Goal: Information Seeking & Learning: Find specific fact

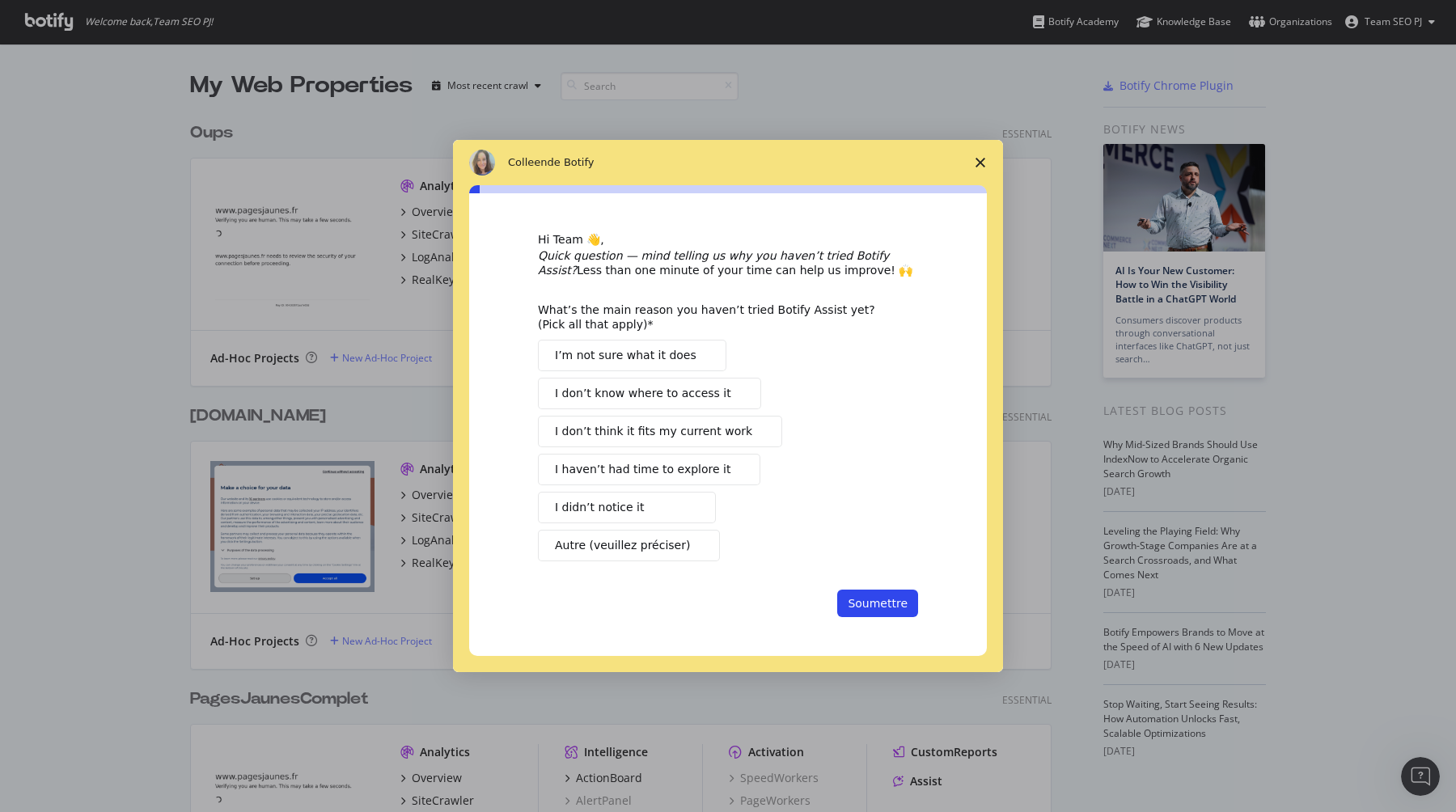
click at [985, 160] on span "Fermer l'enquête" at bounding box center [980, 162] width 45 height 45
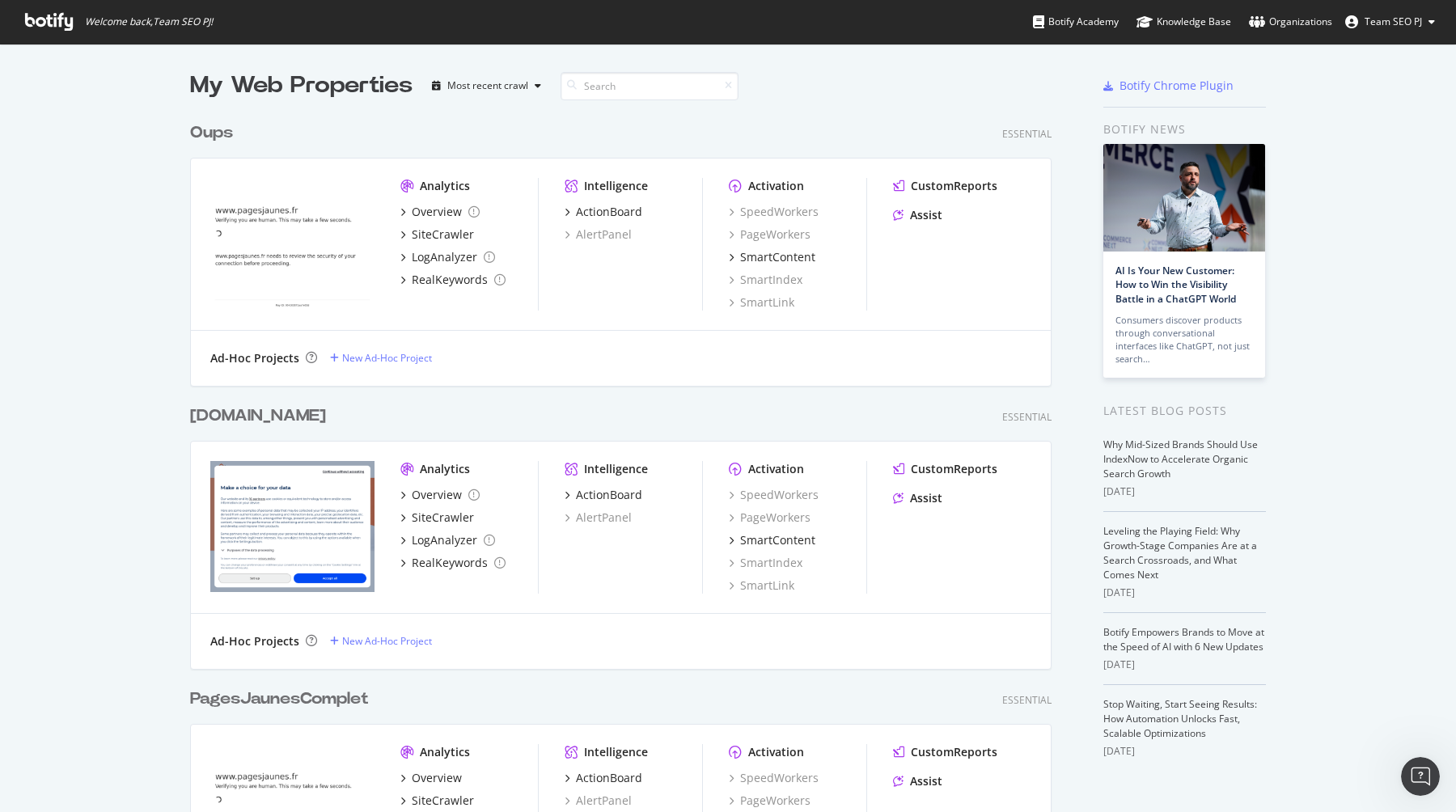
click at [332, 692] on div "PagesJaunesComplet" at bounding box center [280, 698] width 179 height 23
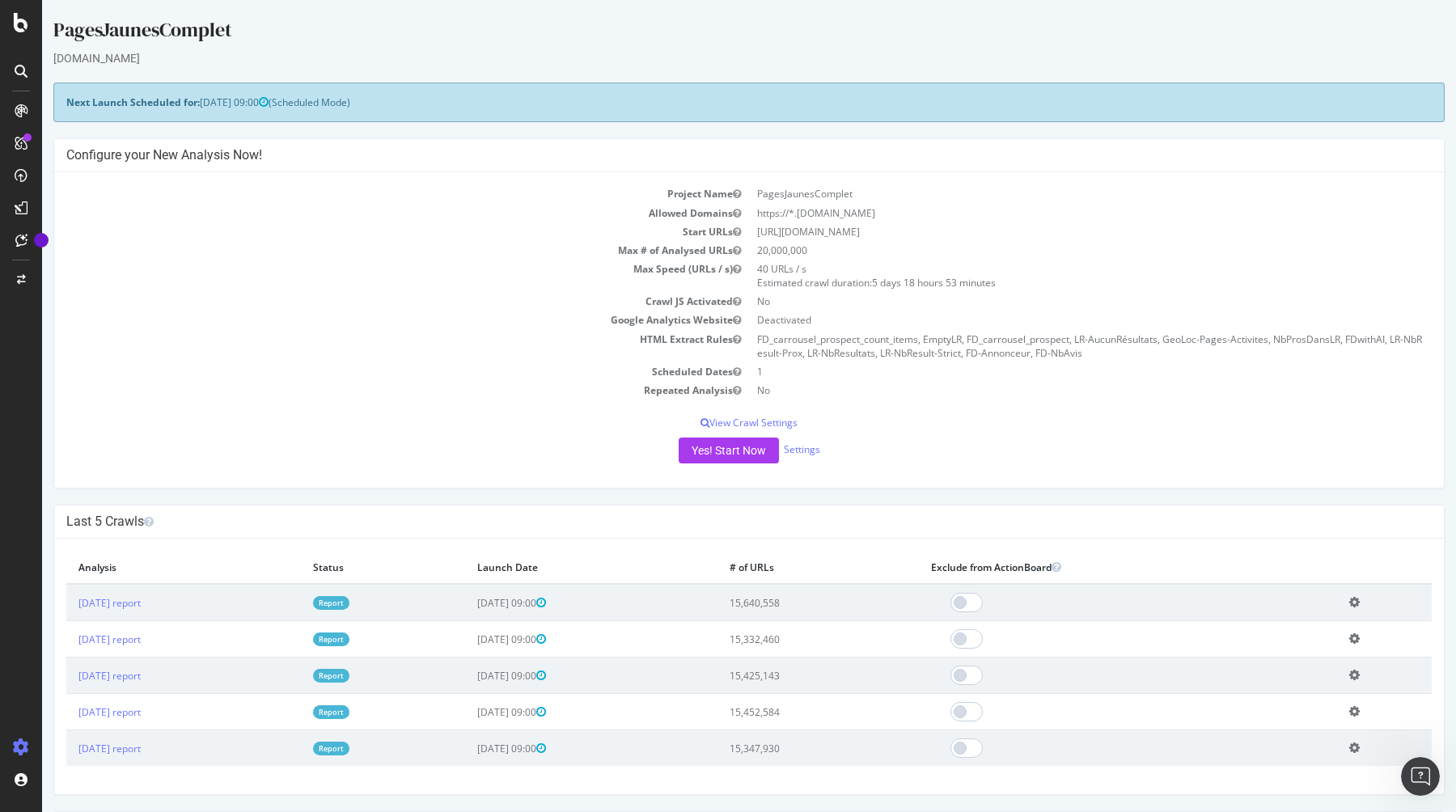
click at [349, 605] on link "Report" at bounding box center [331, 602] width 37 height 13
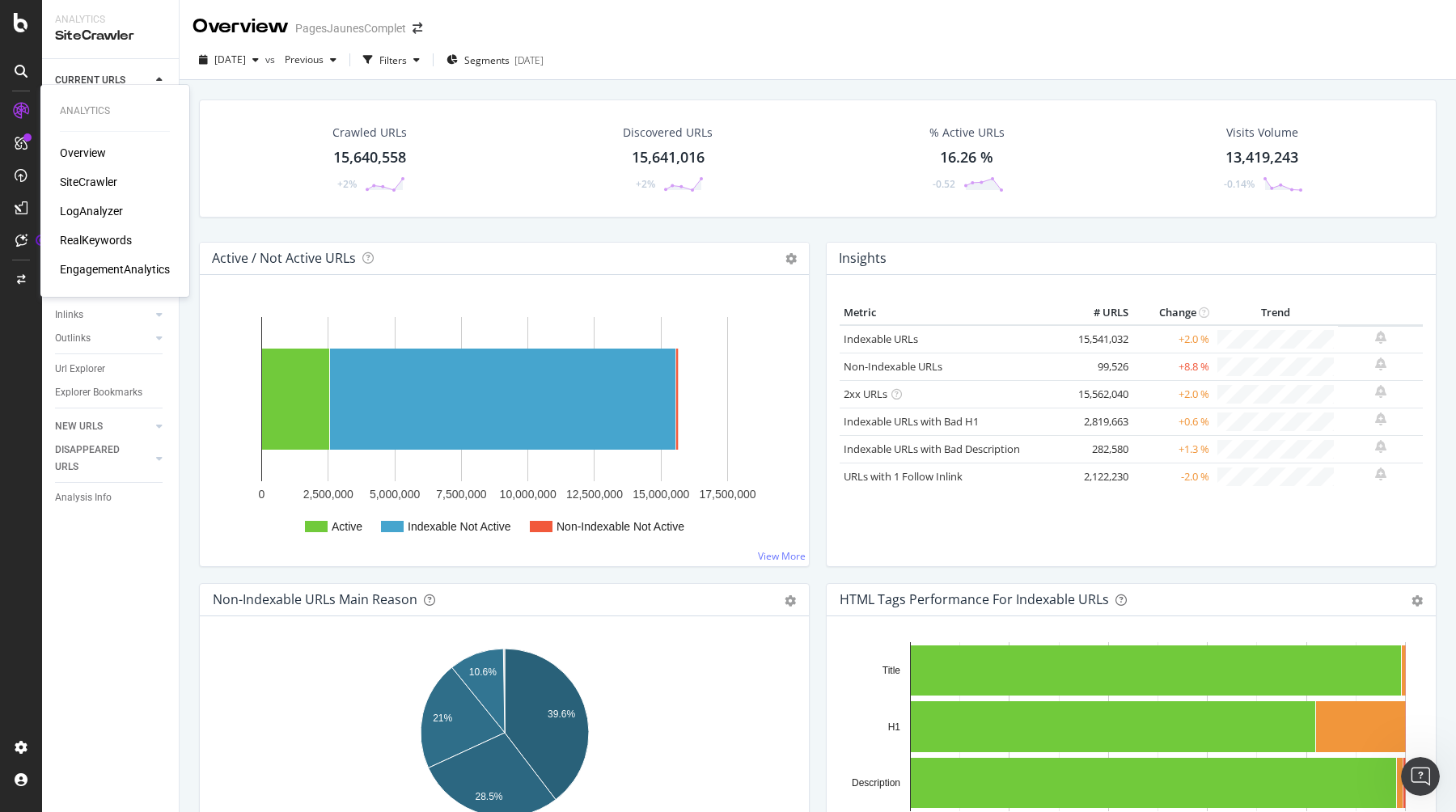
click at [108, 183] on div "SiteCrawler" at bounding box center [89, 182] width 58 height 16
click at [80, 367] on div "Url Explorer" at bounding box center [80, 369] width 50 height 17
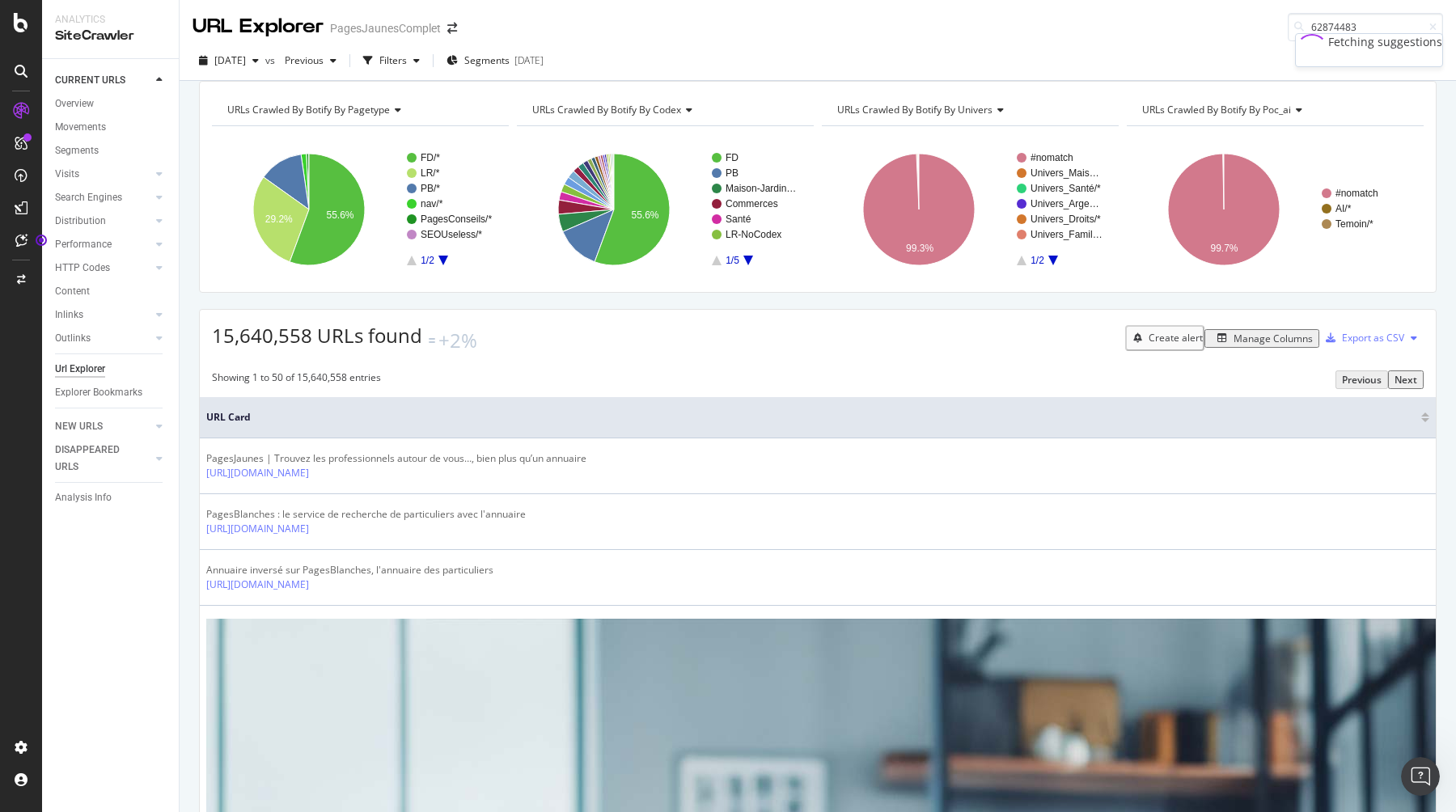
type input "62874483"
click at [1214, 44] on div "[URL][DOMAIN_NAME] 62874483" at bounding box center [1303, 40] width 276 height 13
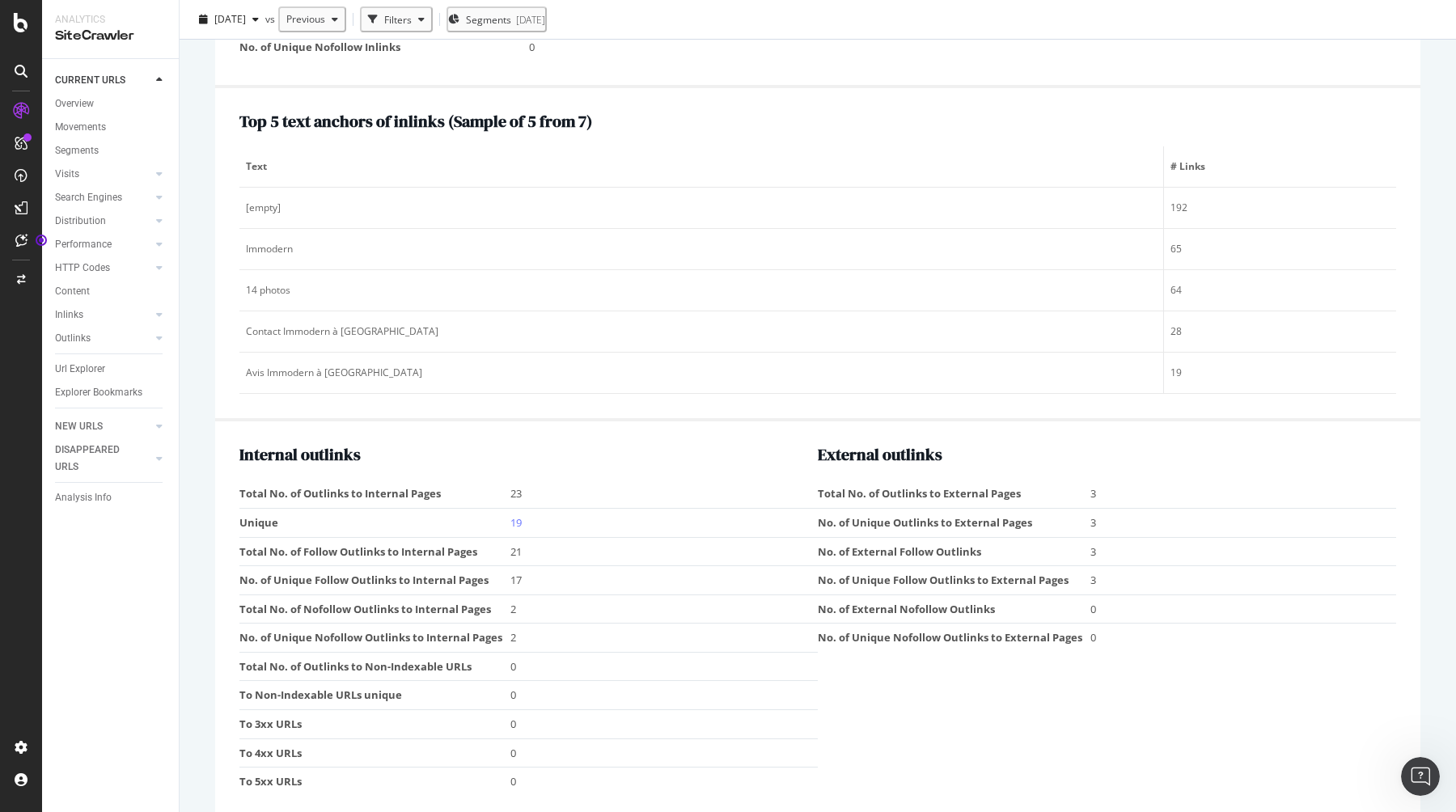
scroll to position [1797, 0]
